Goal: Connect with others: Connect with others

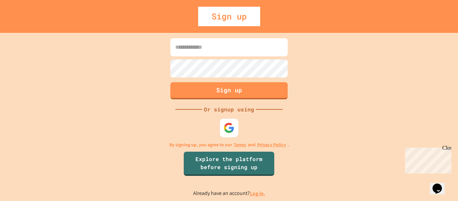
click at [221, 126] on div at bounding box center [229, 127] width 18 height 18
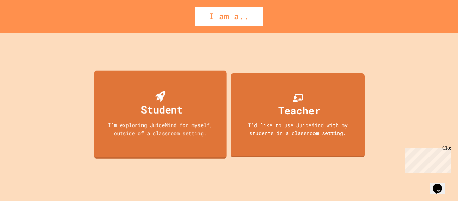
click at [191, 94] on div "Student I'm exploring JuiceMind for myself, outside of a classroom setting." at bounding box center [160, 114] width 133 height 88
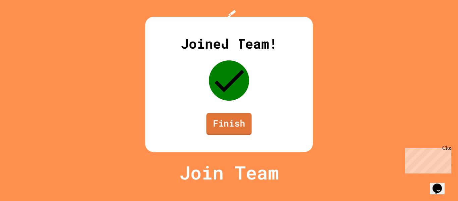
click at [241, 152] on div "Joined Team! Finish" at bounding box center [229, 84] width 168 height 135
click at [226, 135] on link "Finish" at bounding box center [229, 124] width 44 height 22
